Goal: Task Accomplishment & Management: Use online tool/utility

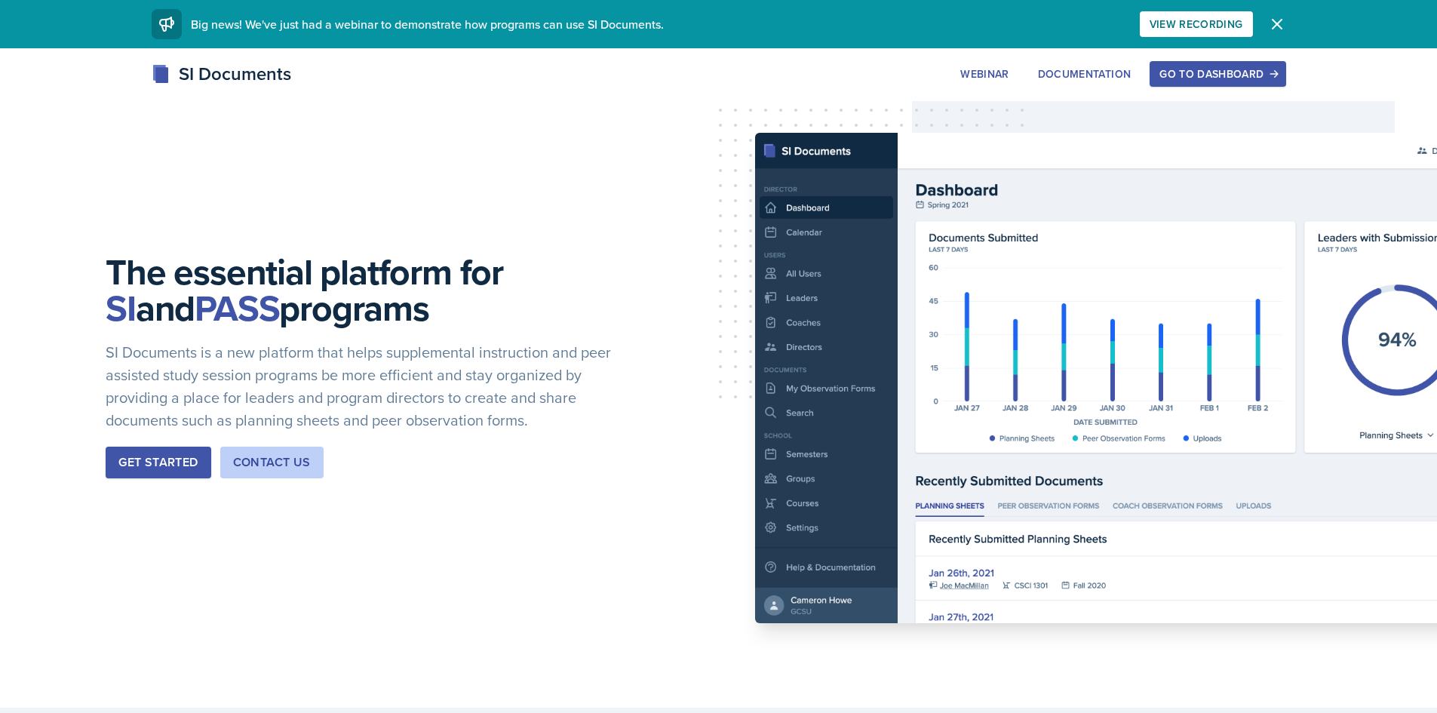
click at [1176, 66] on button "Go to Dashboard" at bounding box center [1218, 74] width 136 height 26
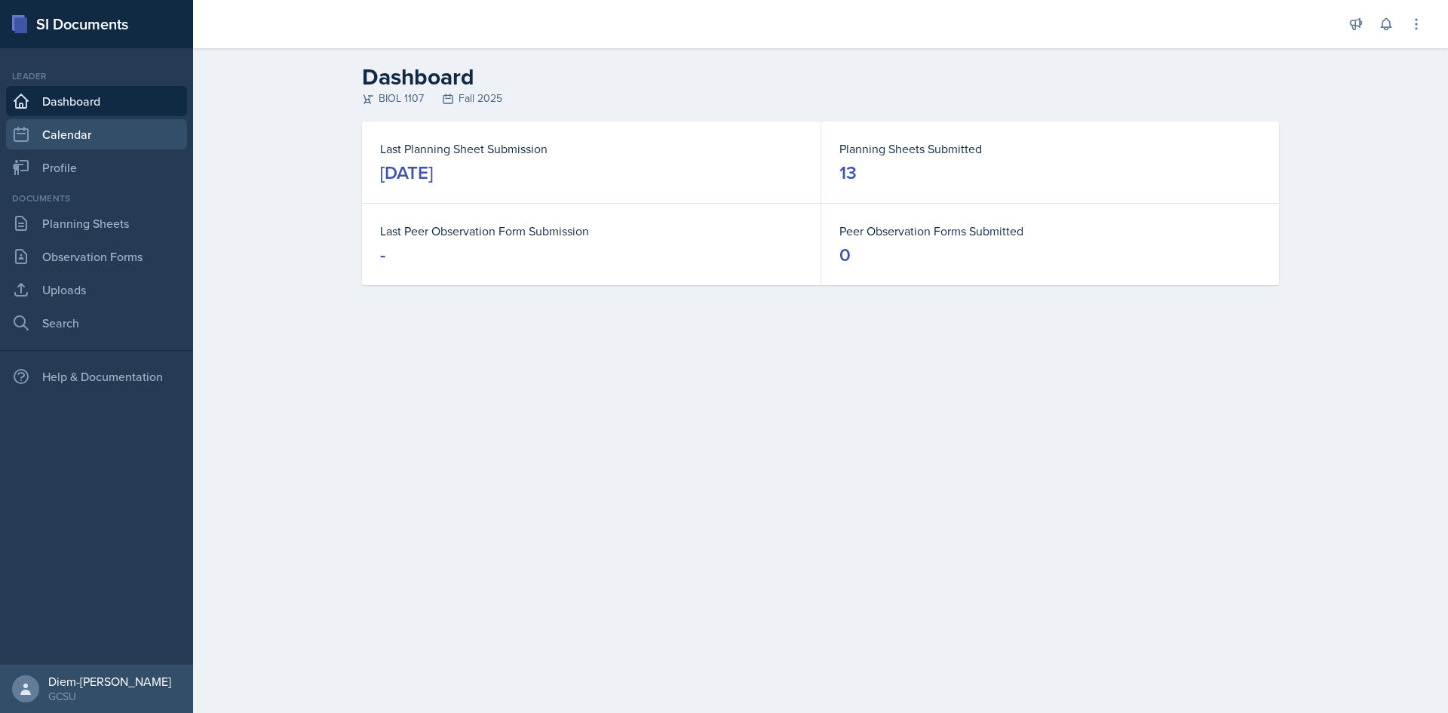
click at [69, 131] on link "Calendar" at bounding box center [96, 134] width 181 height 30
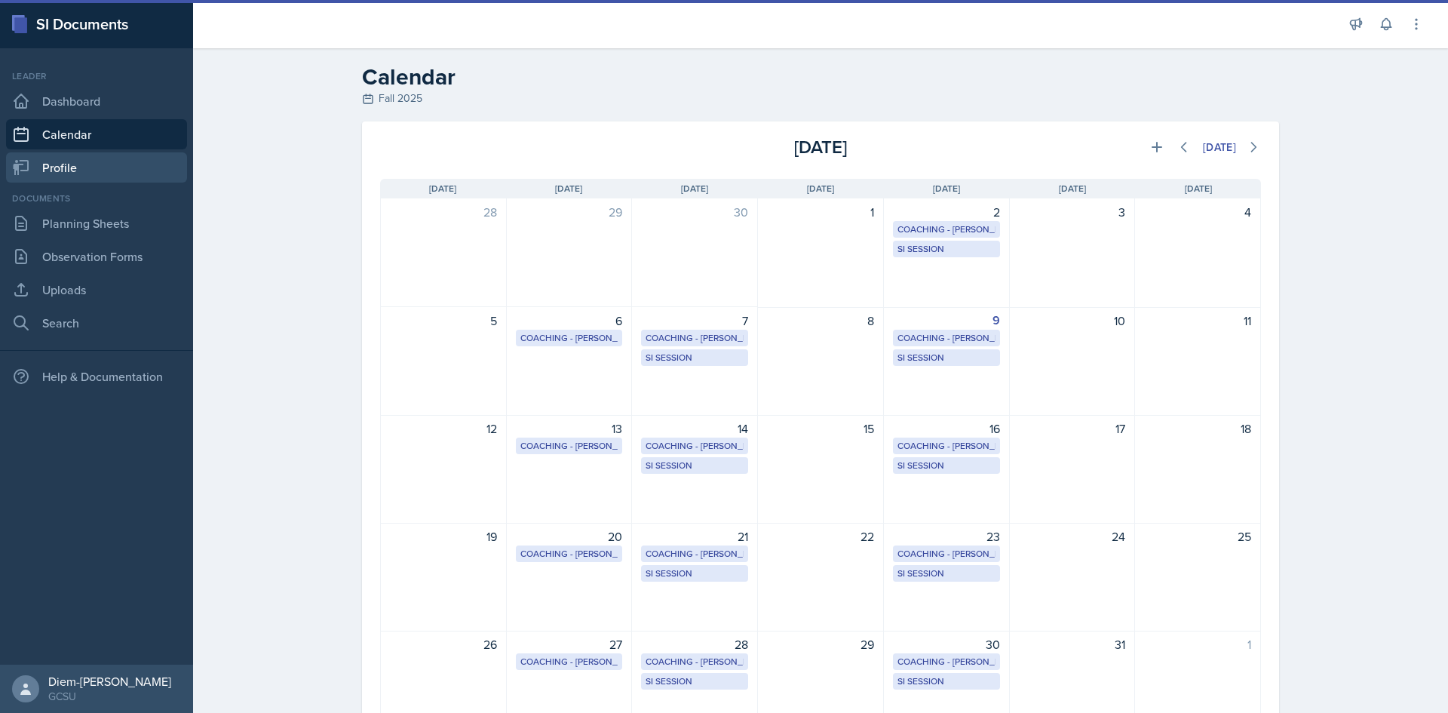
click at [66, 165] on link "Profile" at bounding box center [96, 167] width 181 height 30
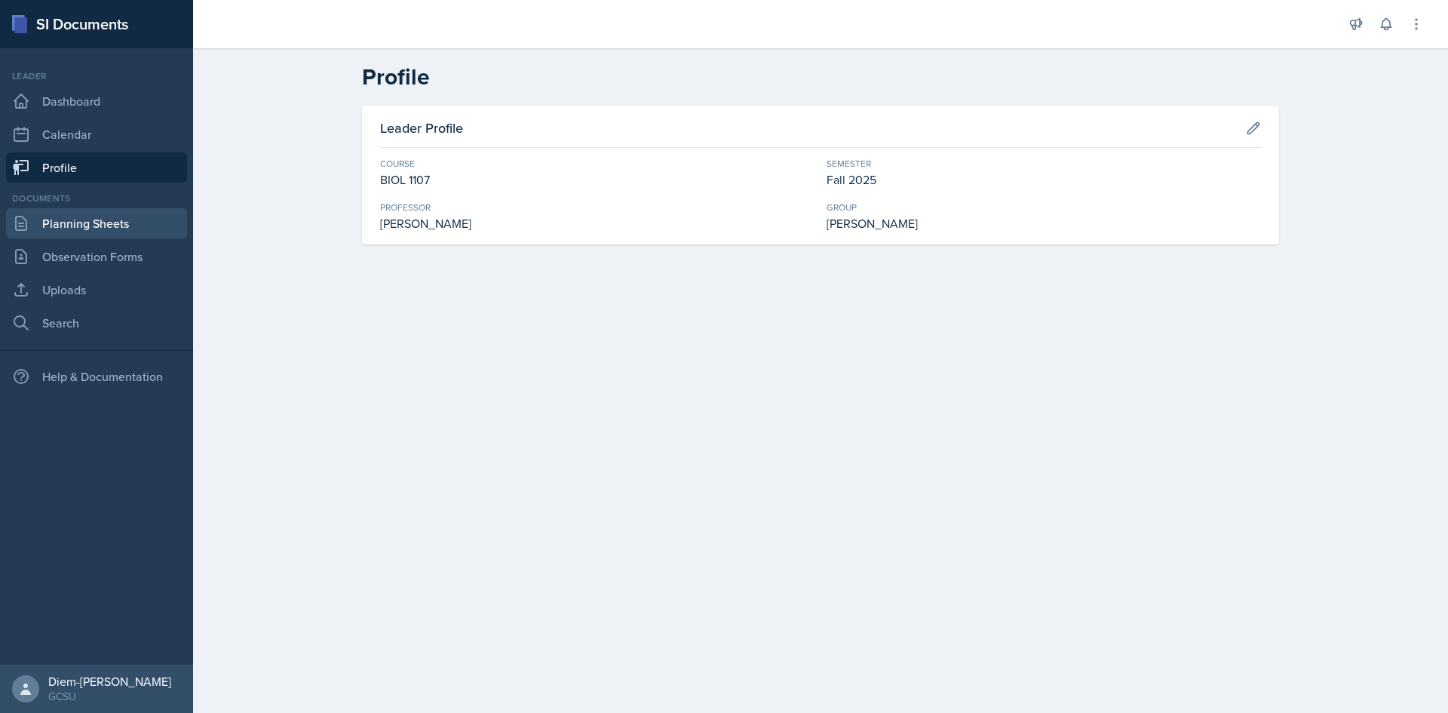
click at [65, 210] on link "Planning Sheets" at bounding box center [96, 223] width 181 height 30
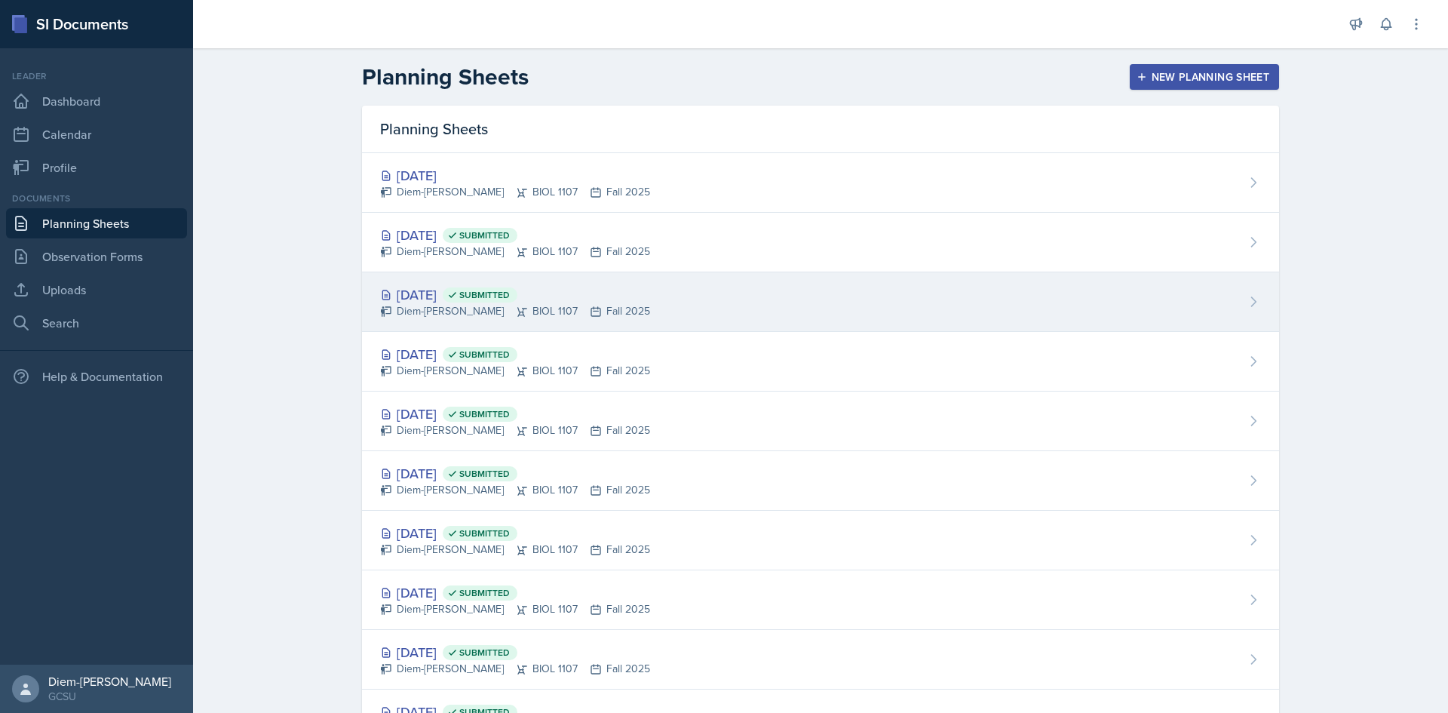
click at [477, 287] on div "[DATE] Submitted" at bounding box center [515, 294] width 270 height 20
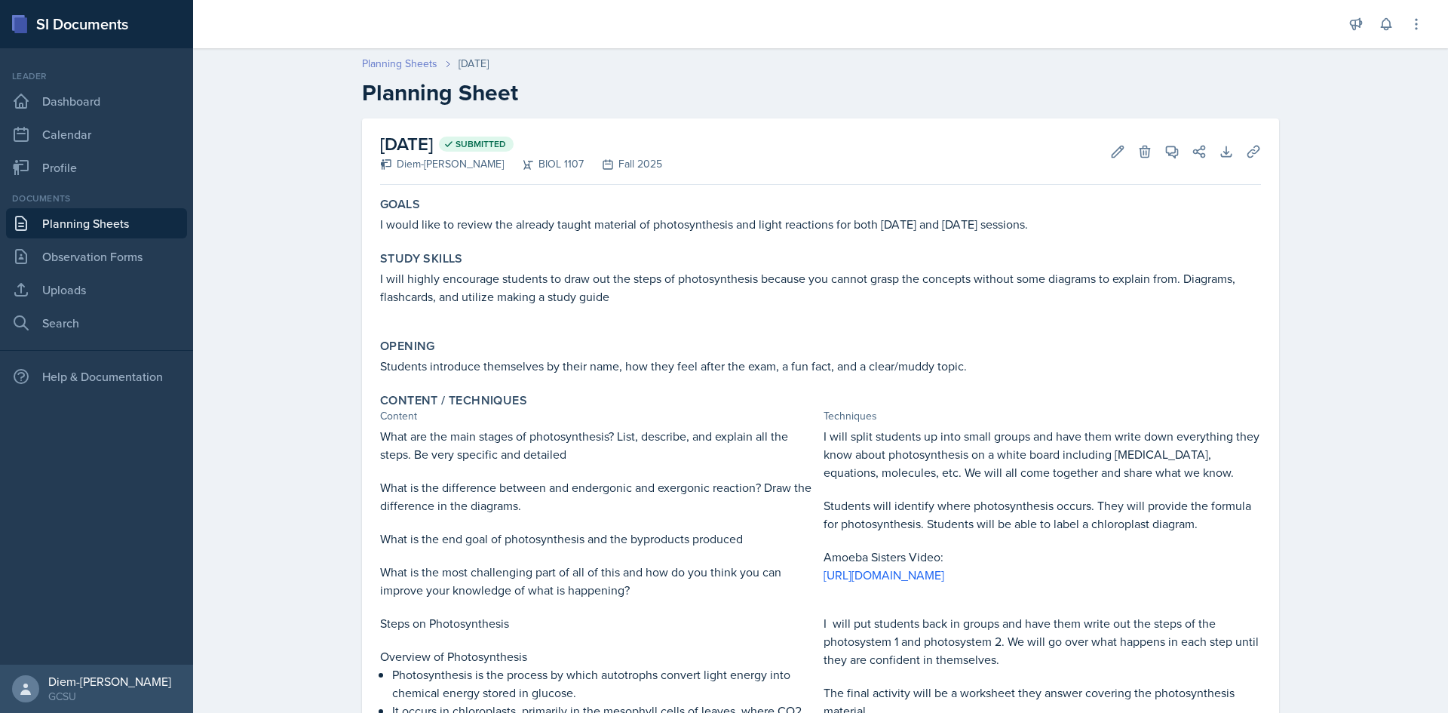
click at [404, 64] on link "Planning Sheets" at bounding box center [399, 64] width 75 height 16
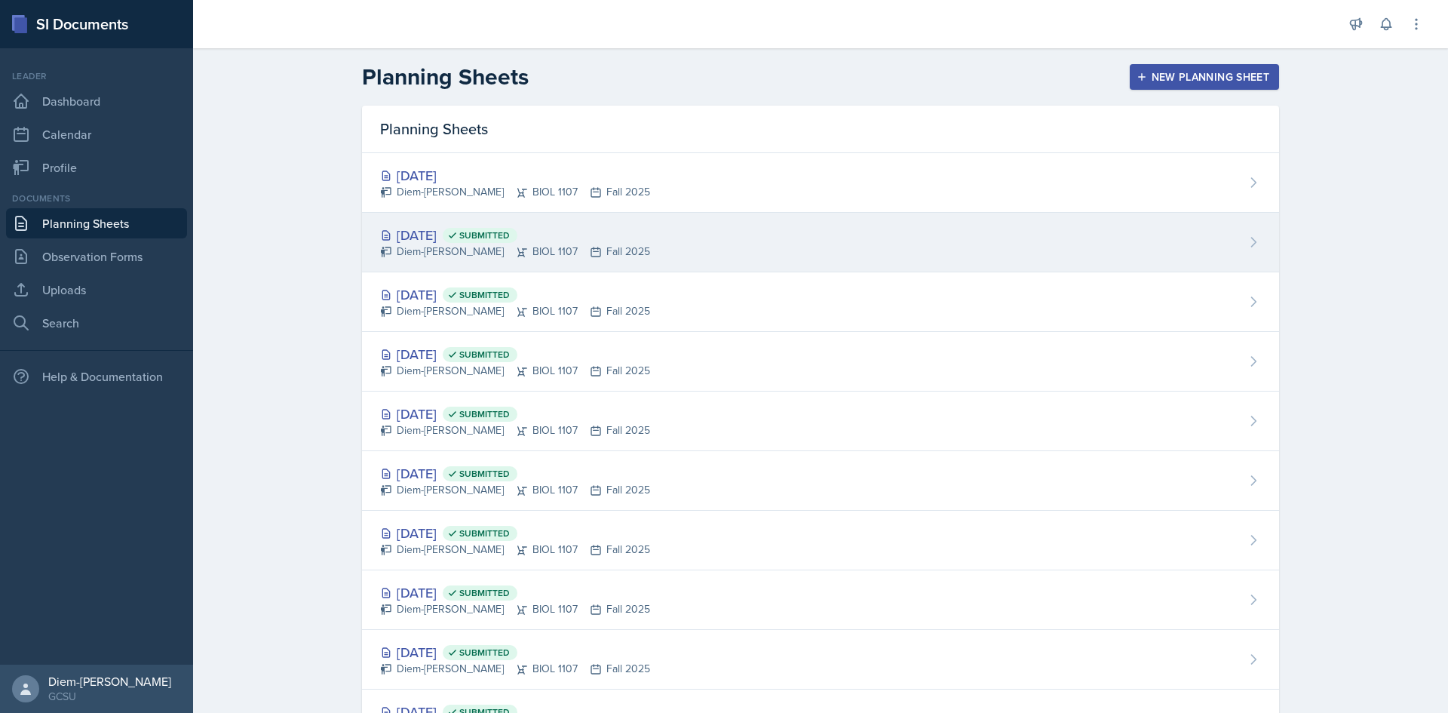
click at [432, 244] on div "Diem-[PERSON_NAME] BIOL 1107 Fall 2025" at bounding box center [515, 252] width 270 height 16
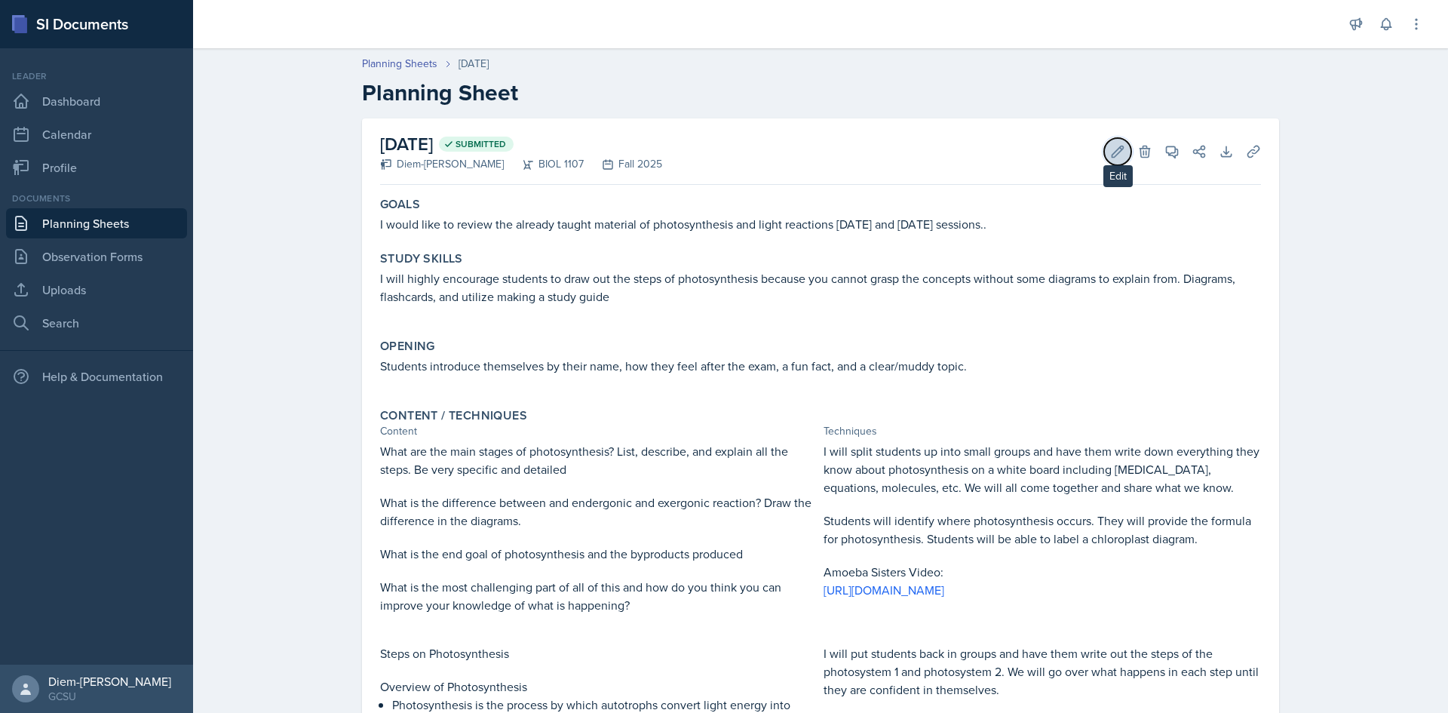
click at [1111, 158] on icon at bounding box center [1117, 151] width 15 height 15
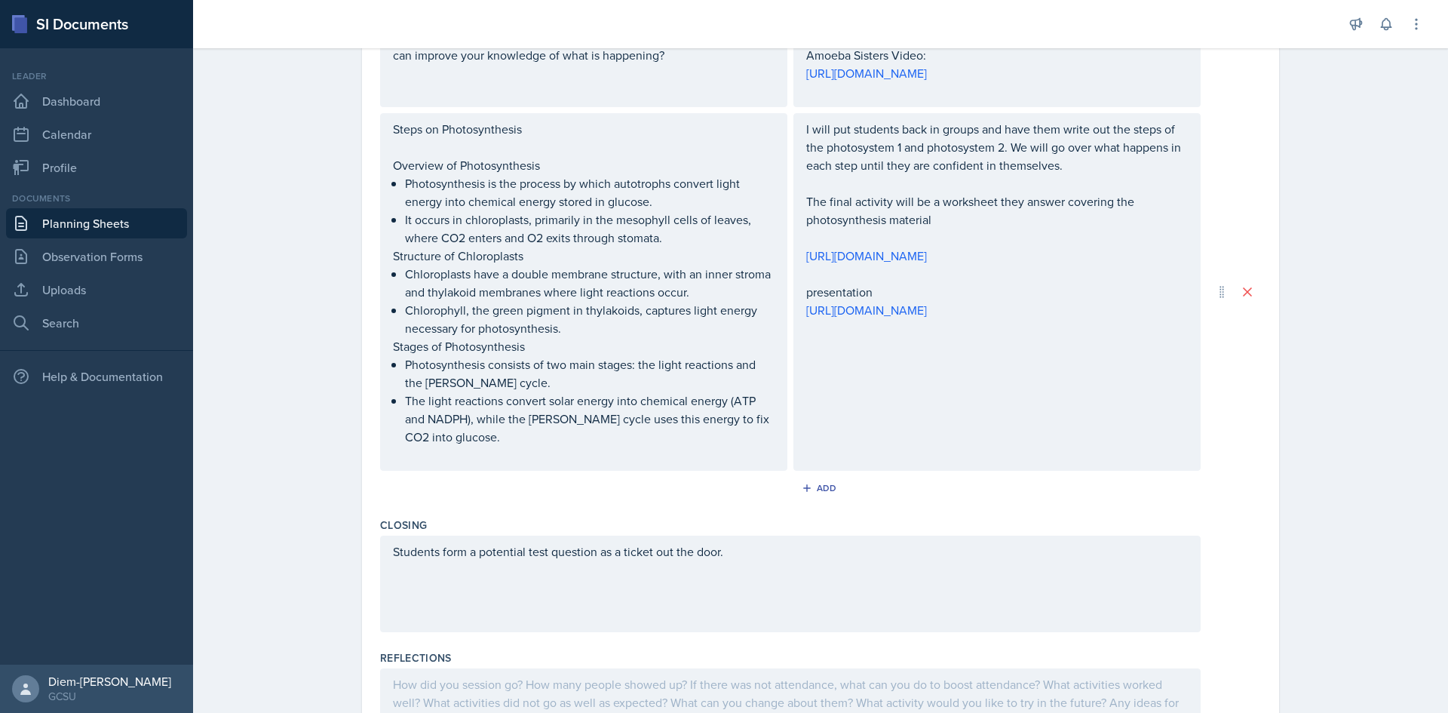
scroll to position [809, 0]
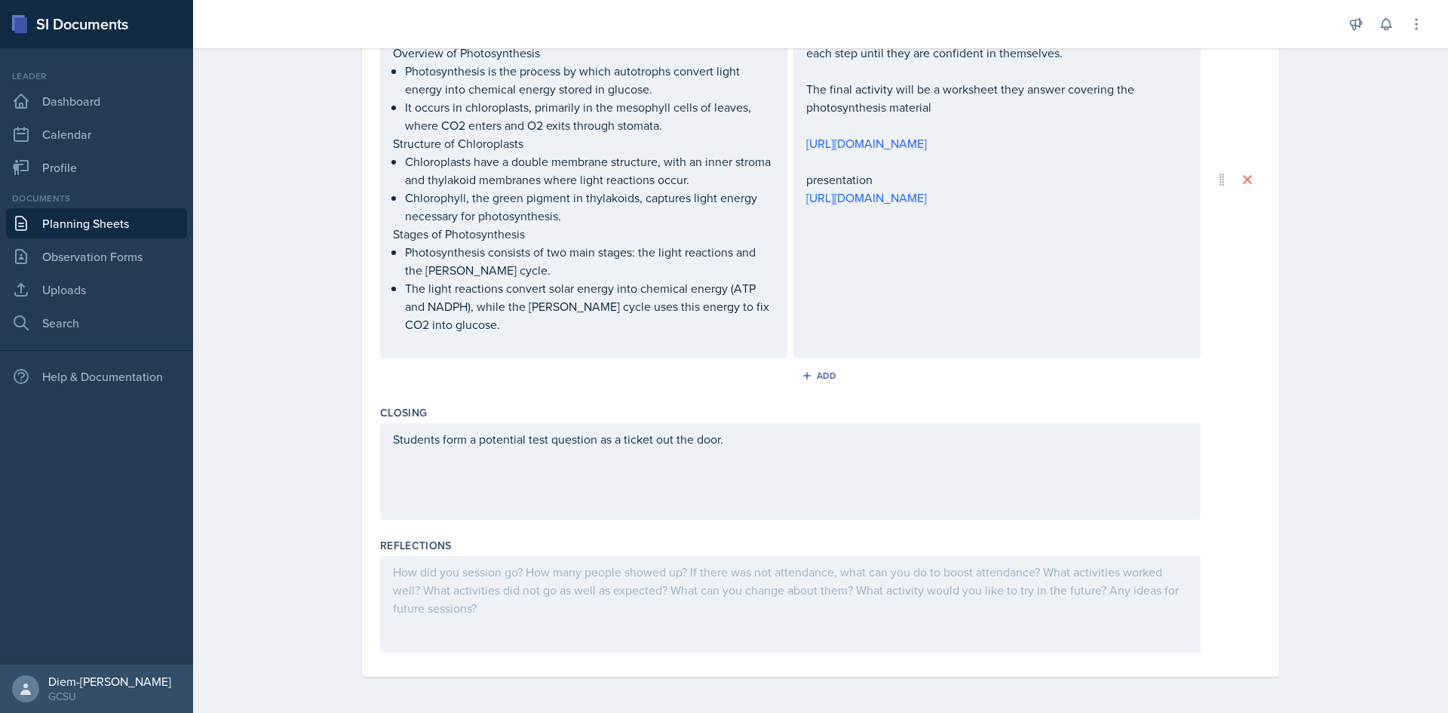
click at [751, 460] on div "Students form a potential test question as a ticket out the door." at bounding box center [790, 448] width 795 height 36
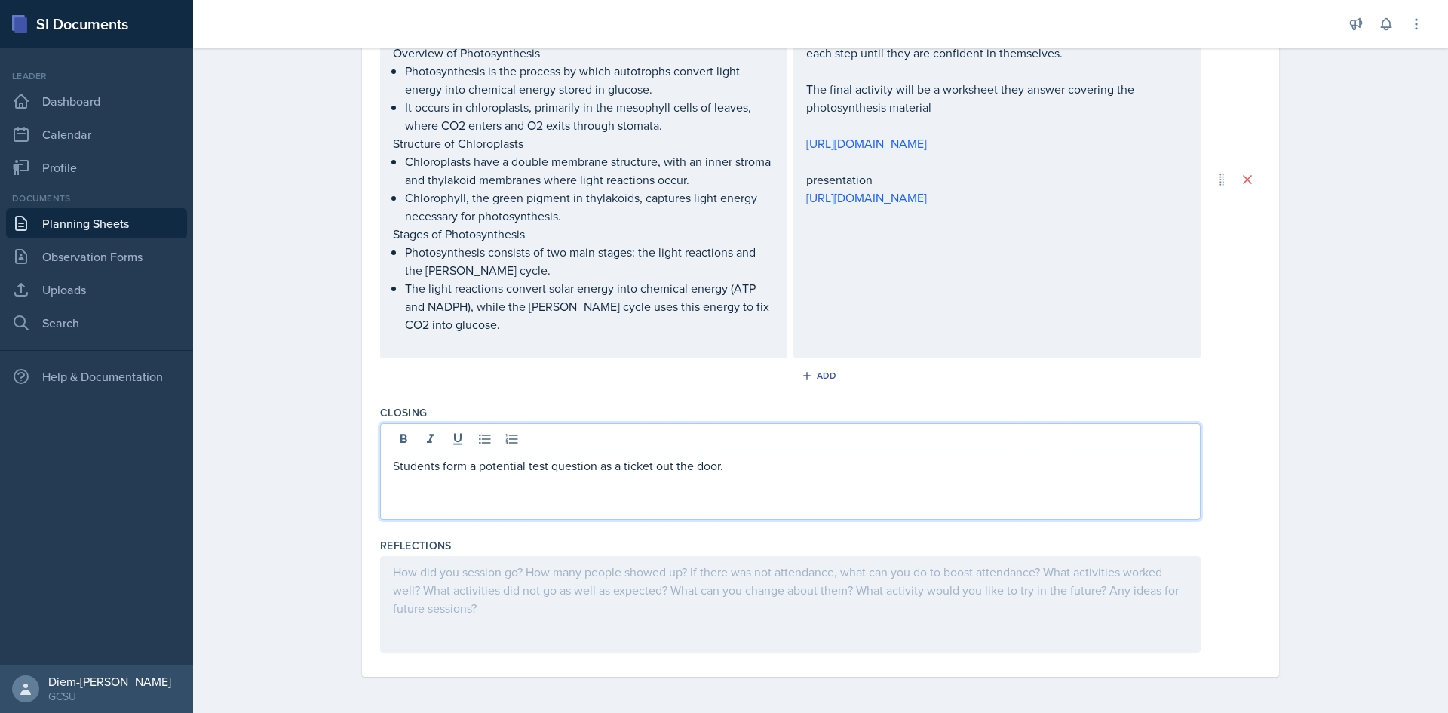
click at [614, 598] on div at bounding box center [790, 604] width 821 height 97
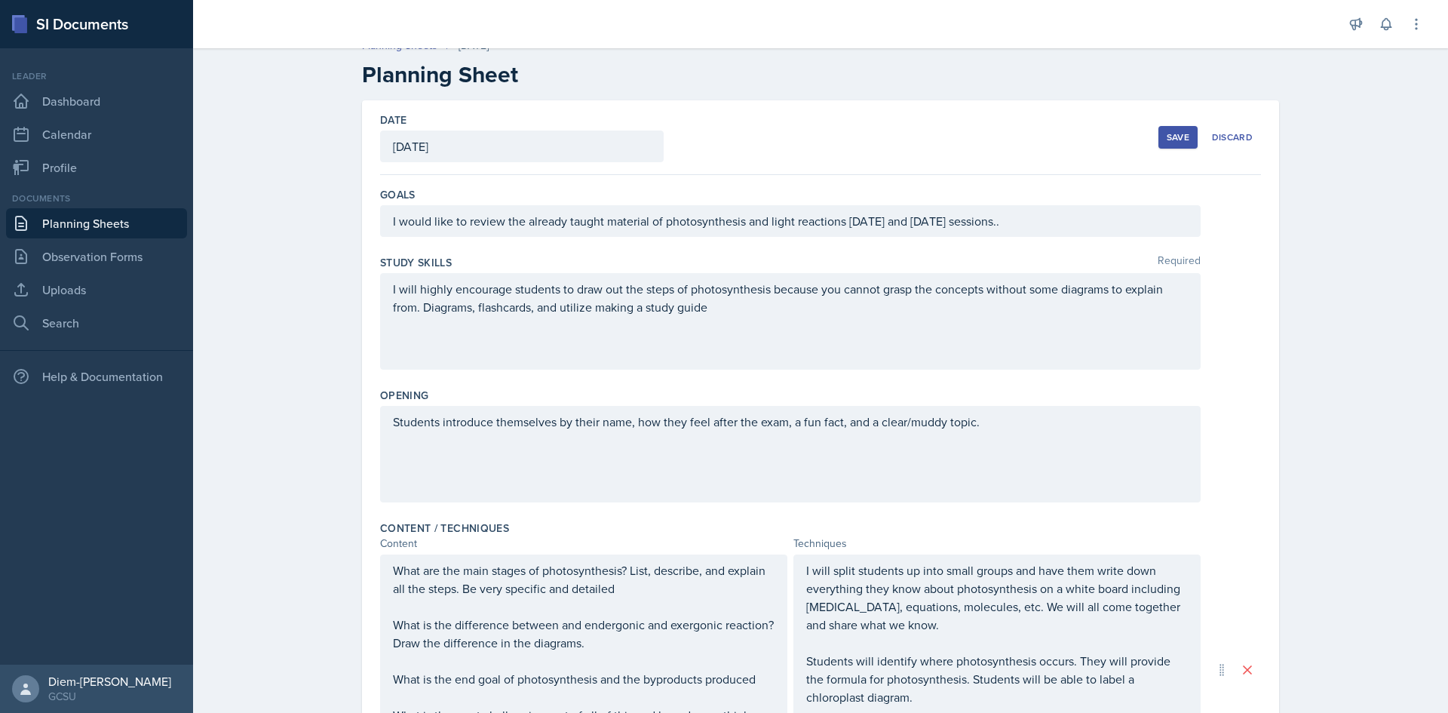
scroll to position [0, 0]
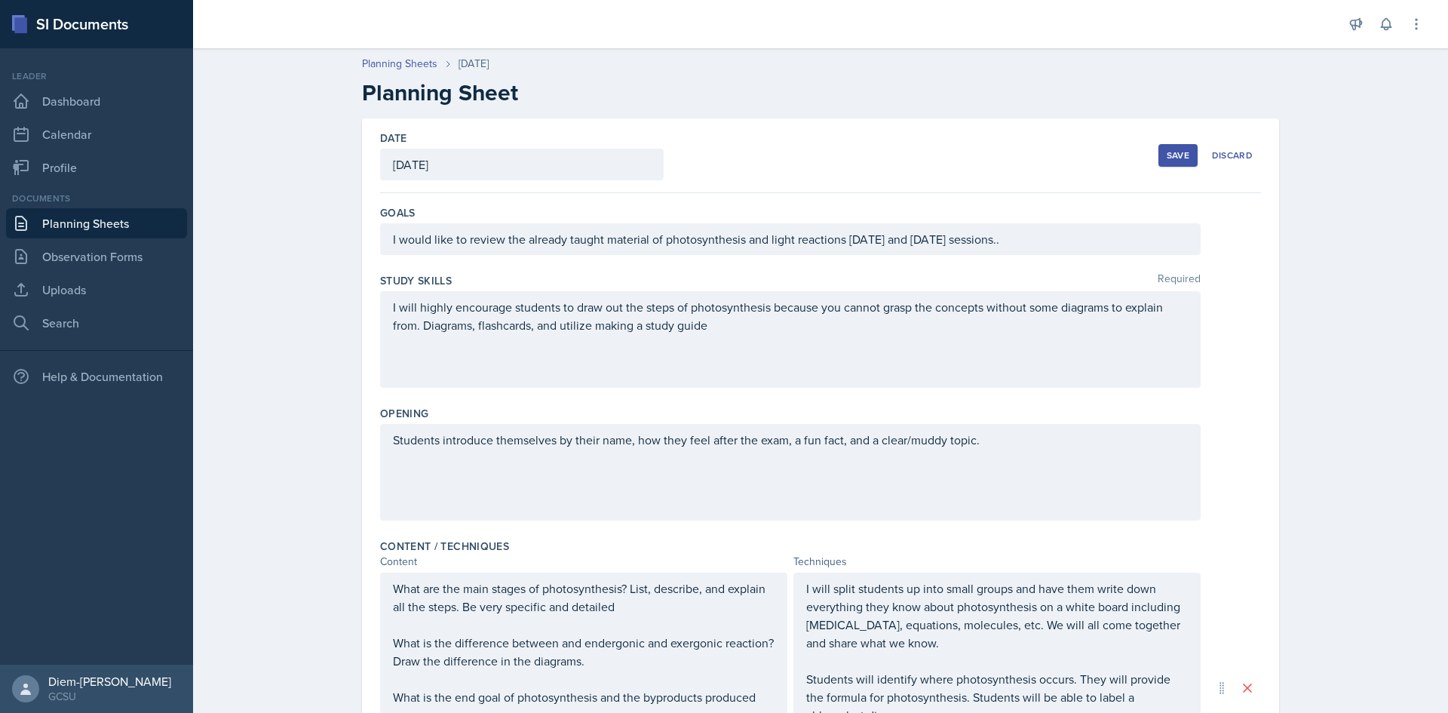
click at [1178, 157] on div "Save" at bounding box center [1178, 155] width 23 height 12
